Goal: Information Seeking & Learning: Compare options

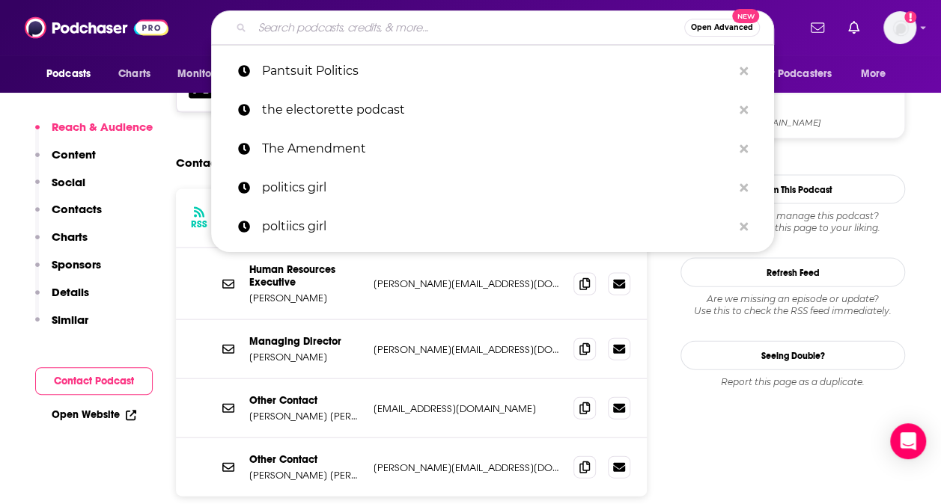
click at [323, 25] on input "Search podcasts, credits, & more..." at bounding box center [468, 28] width 432 height 24
paste input "The Dispatch Podcast"
type input "The Dispatch Podcast"
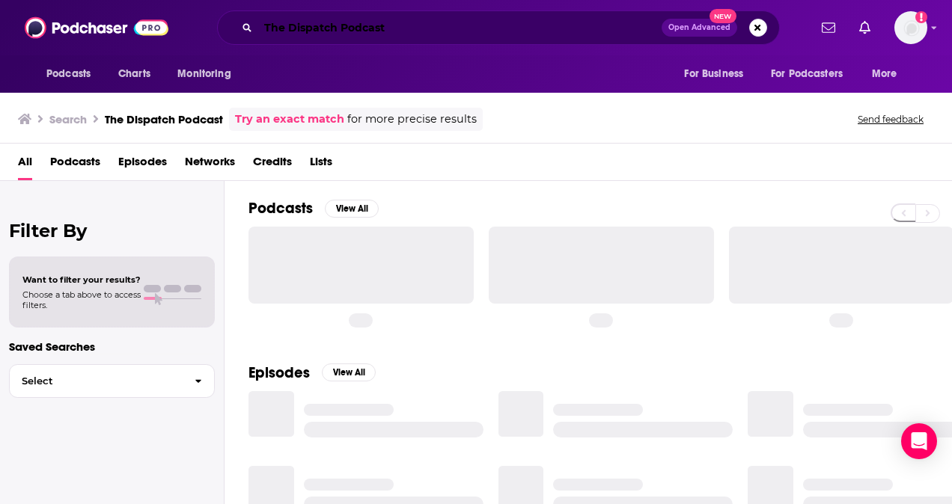
click at [323, 25] on input "The Dispatch Podcast" at bounding box center [459, 28] width 403 height 24
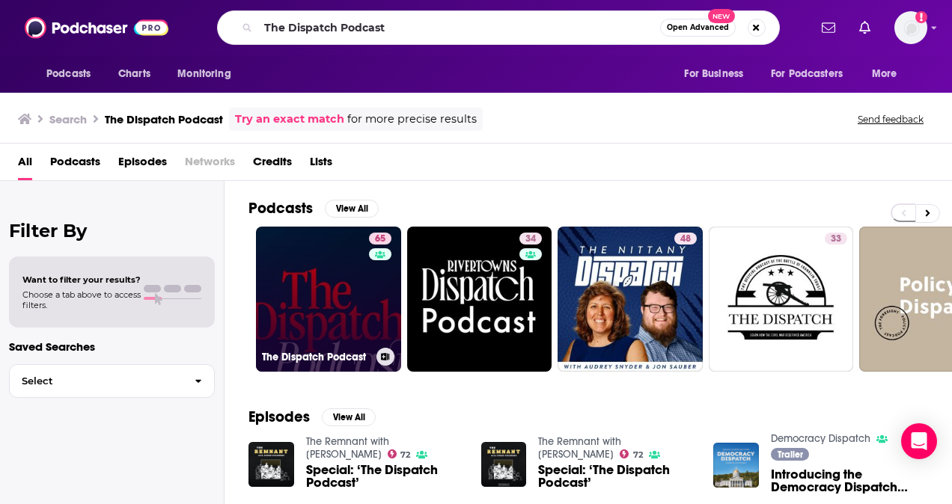
click at [384, 305] on div "65" at bounding box center [382, 290] width 26 height 115
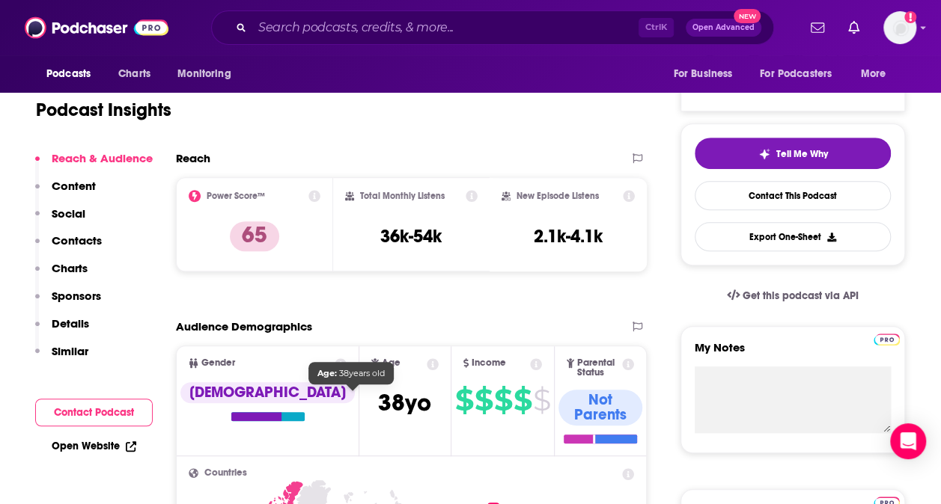
scroll to position [236, 0]
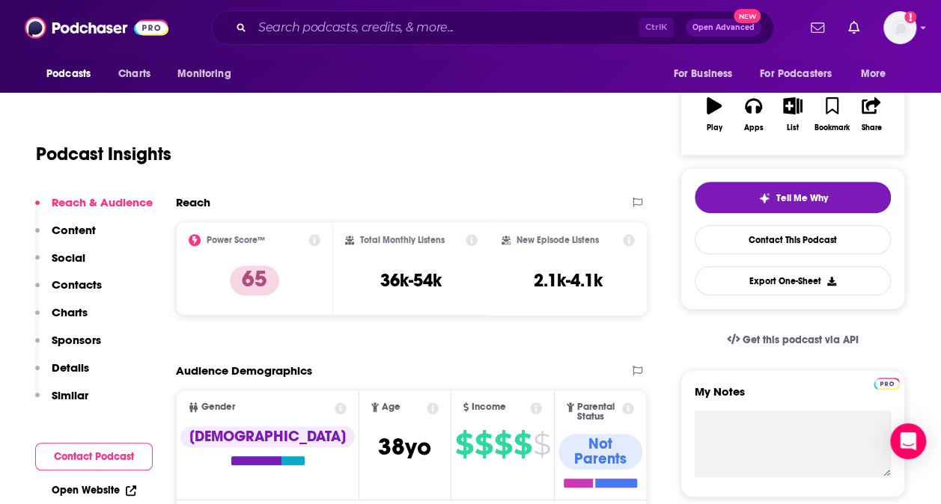
drag, startPoint x: 374, startPoint y: 284, endPoint x: 474, endPoint y: 277, distance: 100.6
click at [474, 277] on div "Total Monthly Listens 36k-54k" at bounding box center [411, 268] width 133 height 69
drag, startPoint x: 377, startPoint y: 275, endPoint x: 441, endPoint y: 273, distance: 63.6
click at [441, 273] on div "Total Monthly Listens 36k-54k" at bounding box center [411, 268] width 133 height 69
copy h3 "36k-54k"
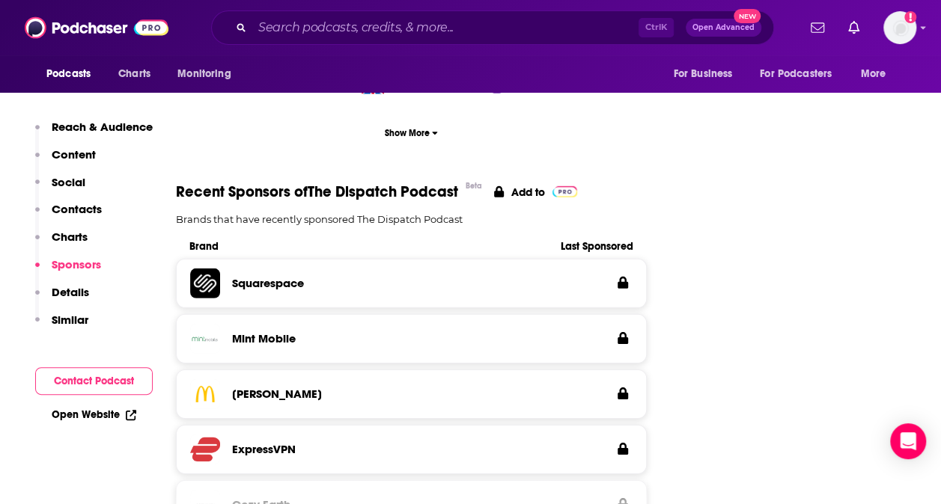
scroll to position [2148, 0]
click at [74, 293] on p "Details" at bounding box center [70, 292] width 37 height 14
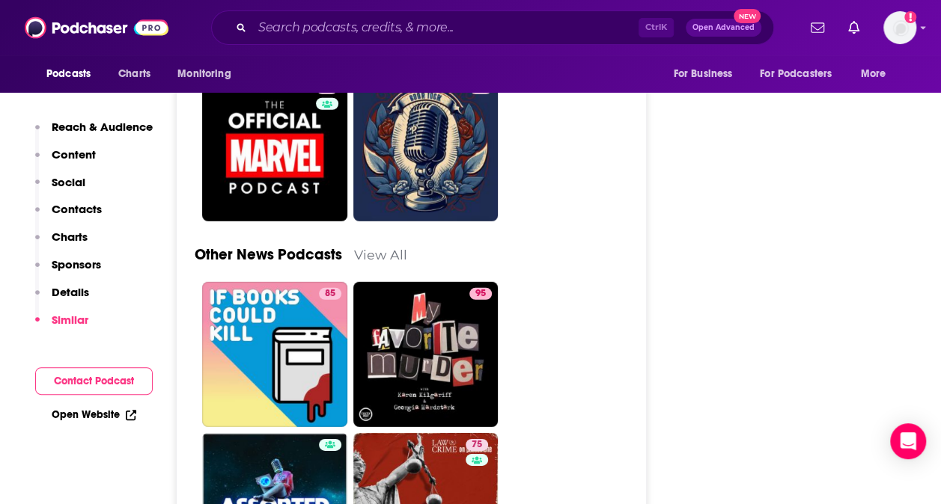
scroll to position [4921, 0]
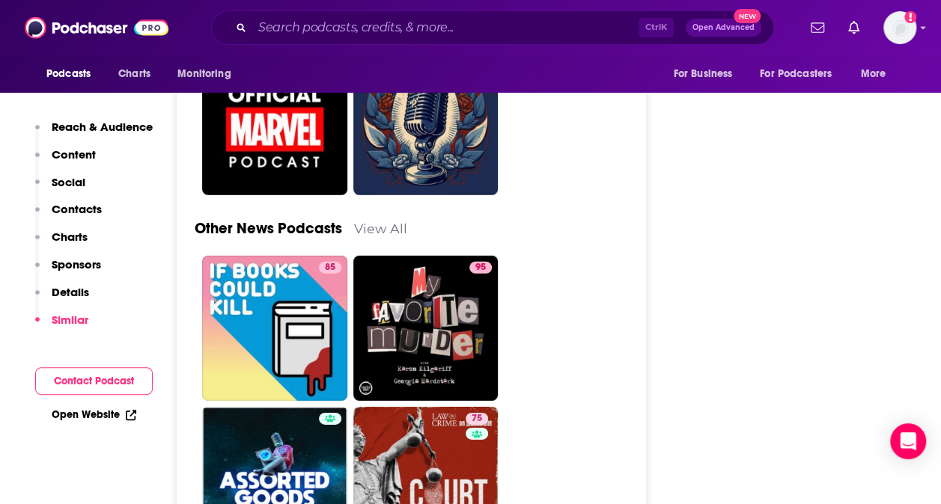
click at [92, 127] on p "Reach & Audience" at bounding box center [102, 127] width 101 height 14
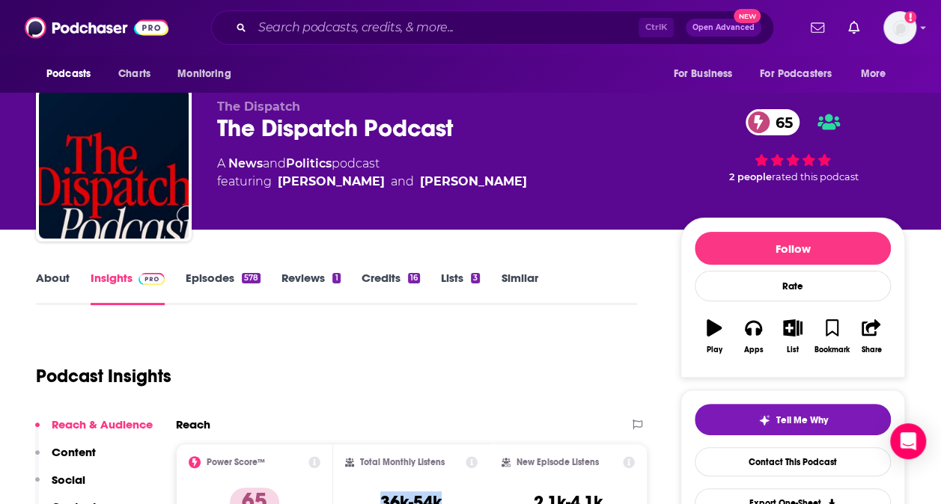
scroll to position [312, 0]
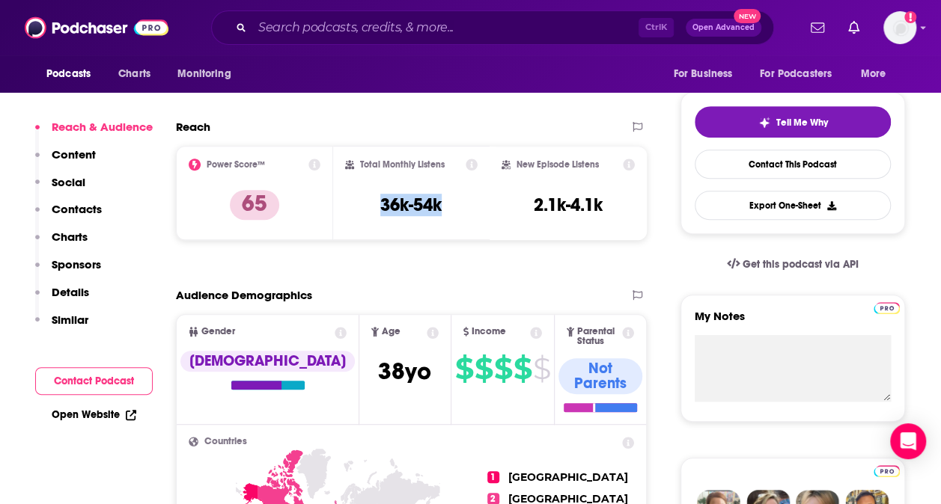
click at [81, 152] on p "Content" at bounding box center [74, 154] width 44 height 14
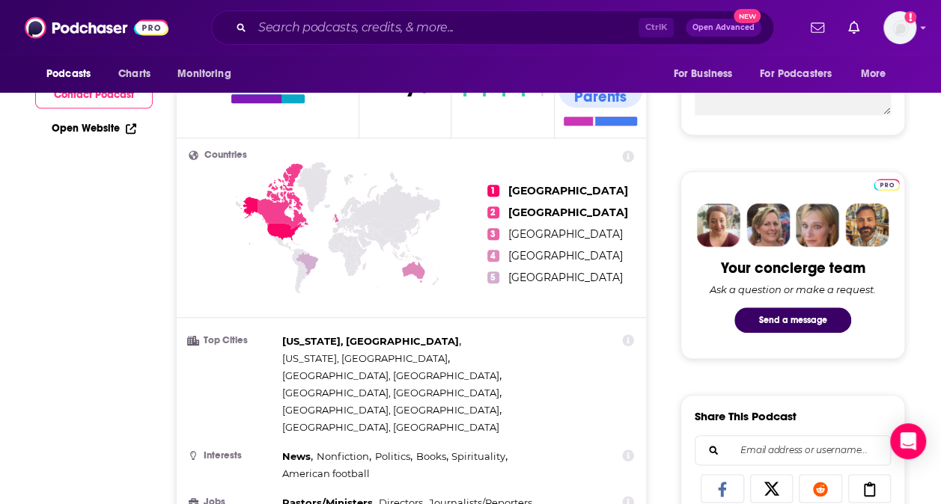
scroll to position [0, 0]
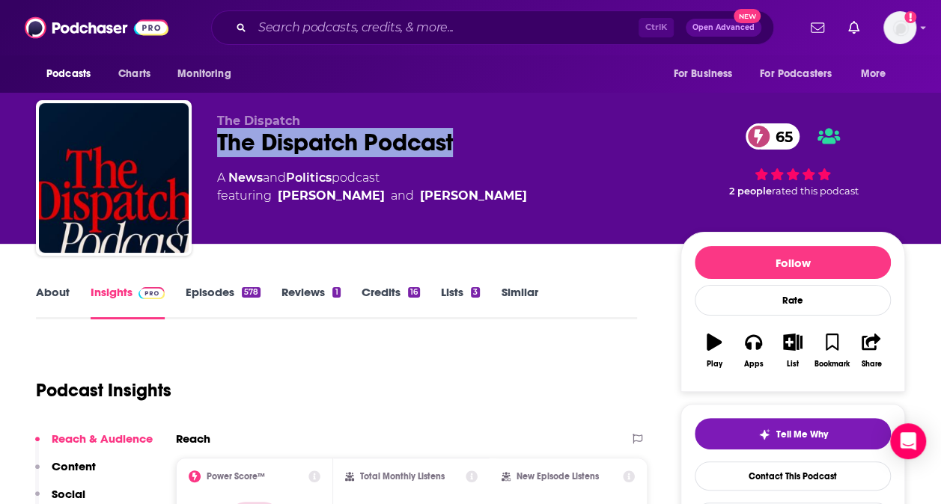
drag, startPoint x: 470, startPoint y: 147, endPoint x: 217, endPoint y: 148, distance: 252.9
click at [217, 148] on div "The Dispatch Podcast 65" at bounding box center [436, 142] width 439 height 29
copy h2 "The Dispatch Podcast"
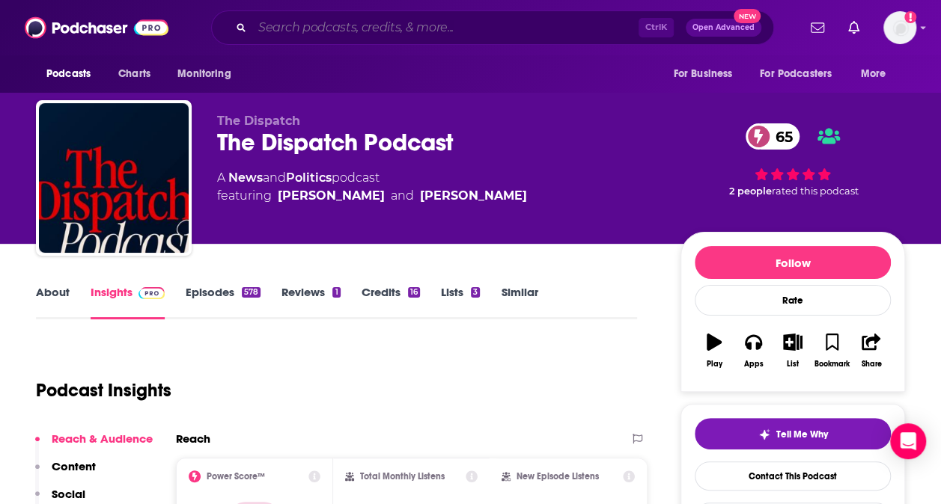
click at [287, 29] on input "Search podcasts, credits, & more..." at bounding box center [445, 28] width 386 height 24
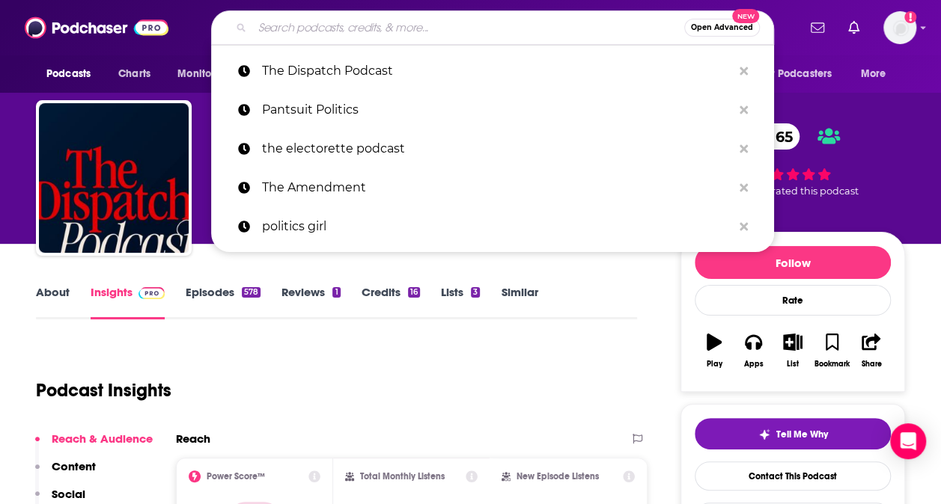
paste input "Skimm This"
type input "Skimm This"
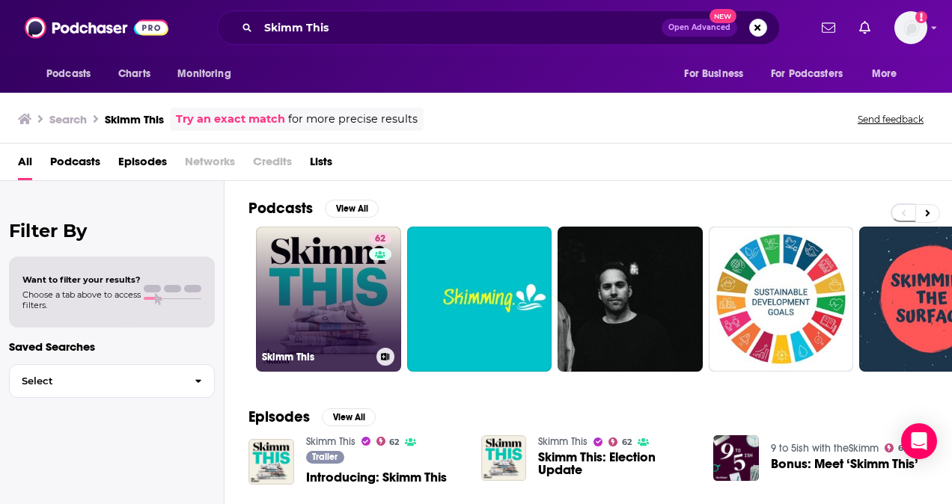
click at [320, 275] on link "62 Skimm This" at bounding box center [328, 299] width 145 height 145
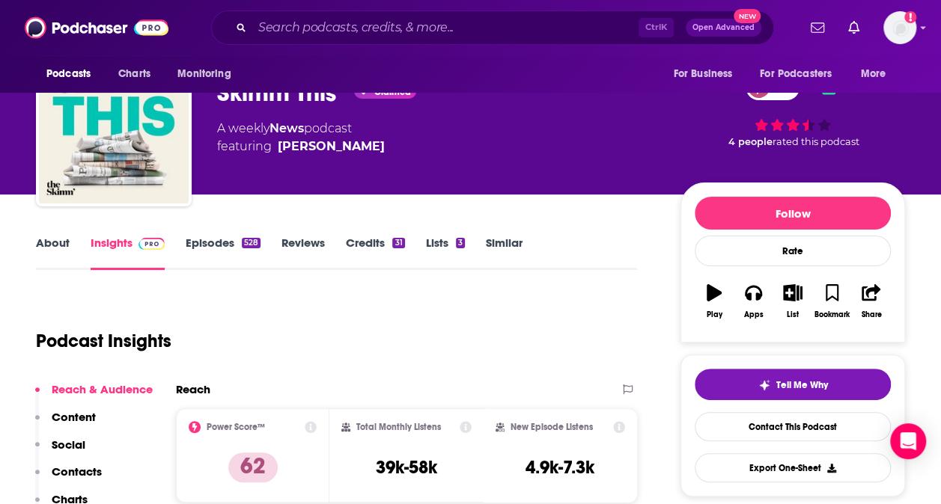
scroll to position [185, 0]
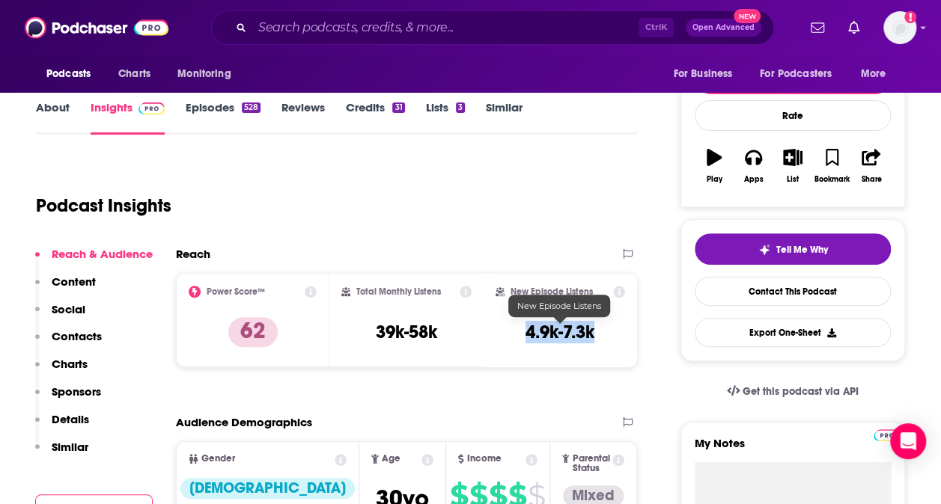
drag, startPoint x: 515, startPoint y: 333, endPoint x: 600, endPoint y: 332, distance: 85.3
click at [600, 332] on div "New Episode Listens 4.9k-7.3k" at bounding box center [559, 320] width 129 height 69
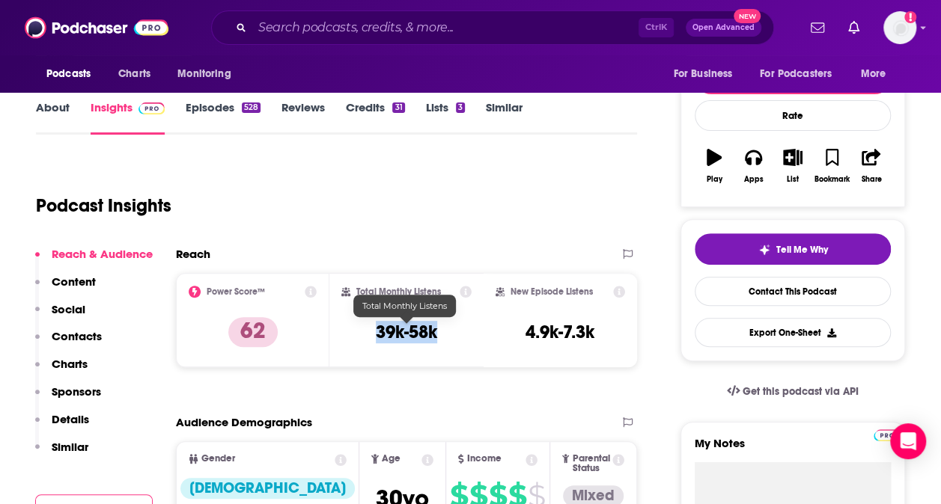
drag, startPoint x: 367, startPoint y: 330, endPoint x: 438, endPoint y: 333, distance: 71.2
click at [438, 333] on div "Total Monthly Listens 39k-58k" at bounding box center [405, 320] width 129 height 69
copy h3 "39k-58k"
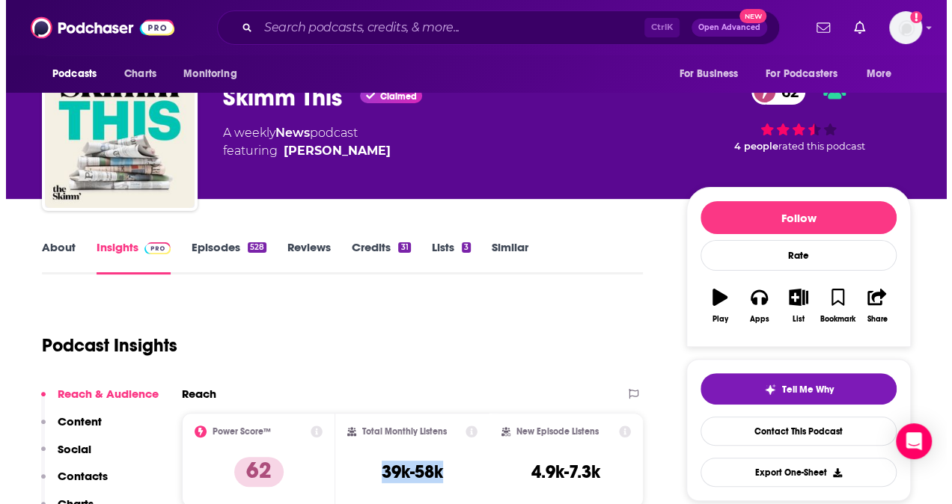
scroll to position [0, 0]
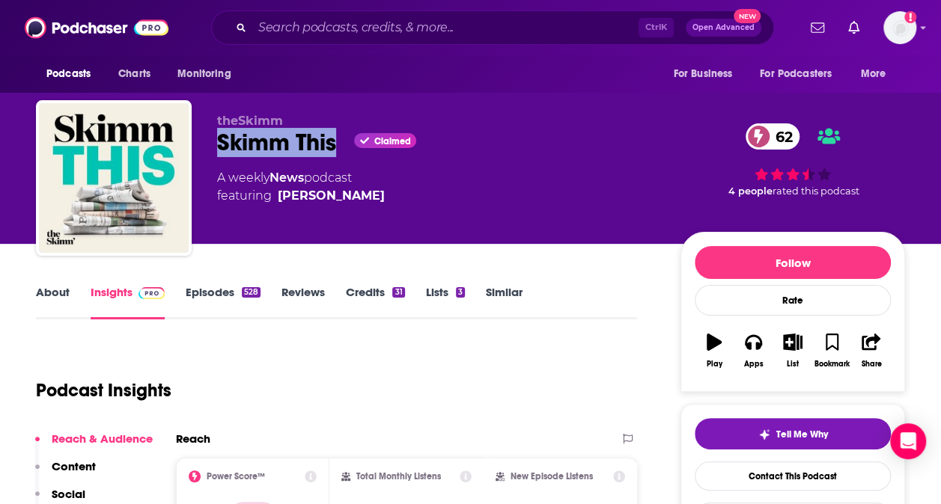
drag, startPoint x: 210, startPoint y: 146, endPoint x: 332, endPoint y: 148, distance: 122.7
click at [332, 148] on div "theSkimm Skimm This Claimed 62 A weekly News podcast featuring [PERSON_NAME] 62…" at bounding box center [470, 181] width 869 height 162
copy h2 "Skimm This"
click at [312, 28] on input "Search podcasts, credits, & more..." at bounding box center [445, 28] width 386 height 24
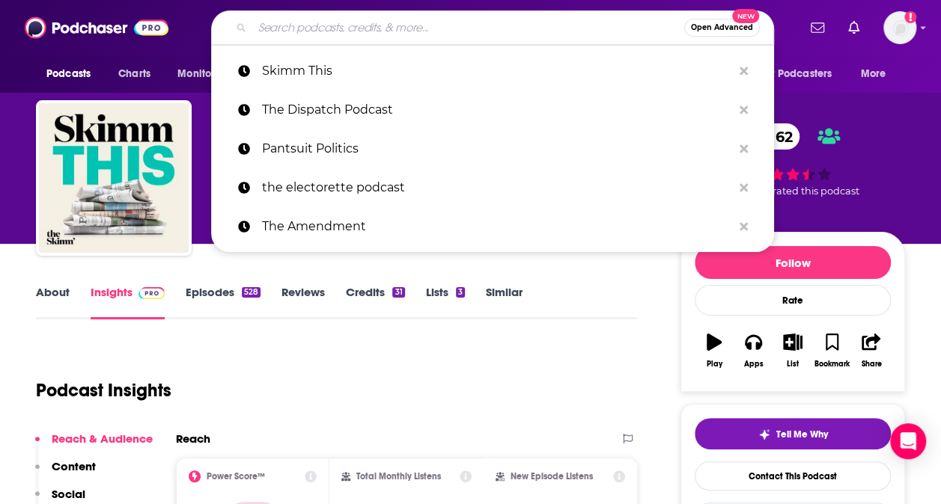
paste input "Politics Girl"
type input "Politics Girl"
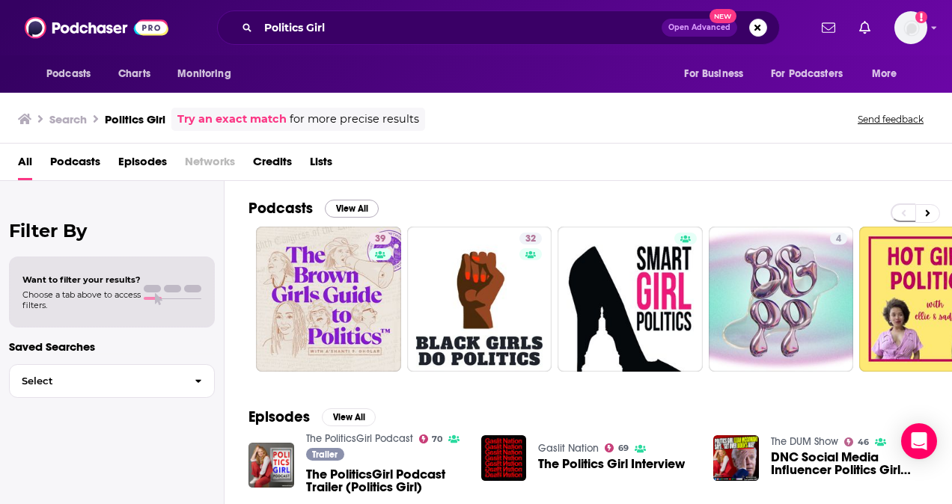
scroll to position [52, 0]
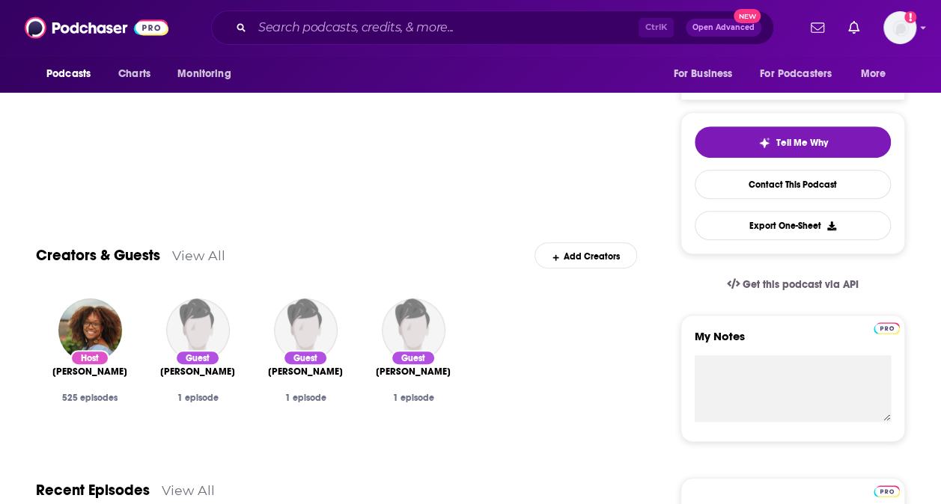
scroll to position [564, 0]
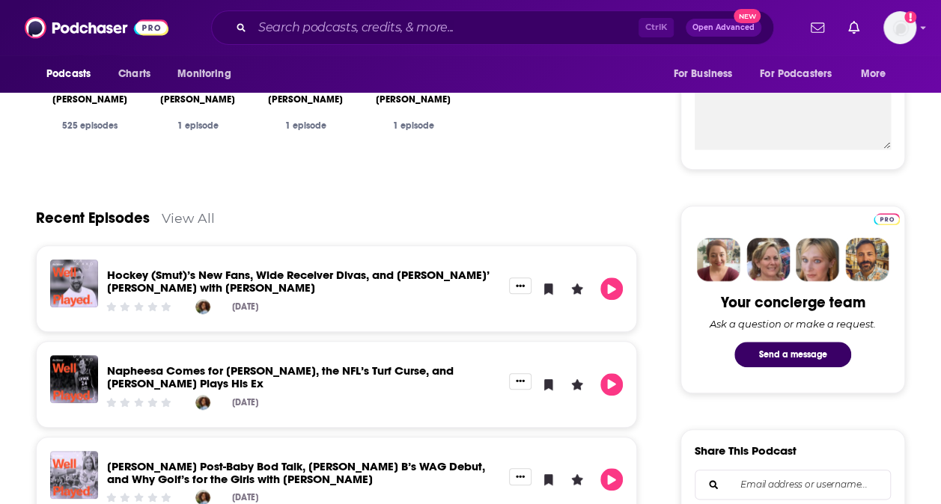
drag, startPoint x: 295, startPoint y: 408, endPoint x: 162, endPoint y: 251, distance: 206.0
click at [162, 251] on div "Recent Episodes View All Hockey (Smut)’s New Fans, Wide Receiver Divas, and Tra…" at bounding box center [336, 352] width 601 height 359
drag, startPoint x: 162, startPoint y: 251, endPoint x: 307, endPoint y: 231, distance: 146.5
click at [307, 231] on div "Recent Episodes View All" at bounding box center [336, 209] width 601 height 73
